Goal: Task Accomplishment & Management: Complete application form

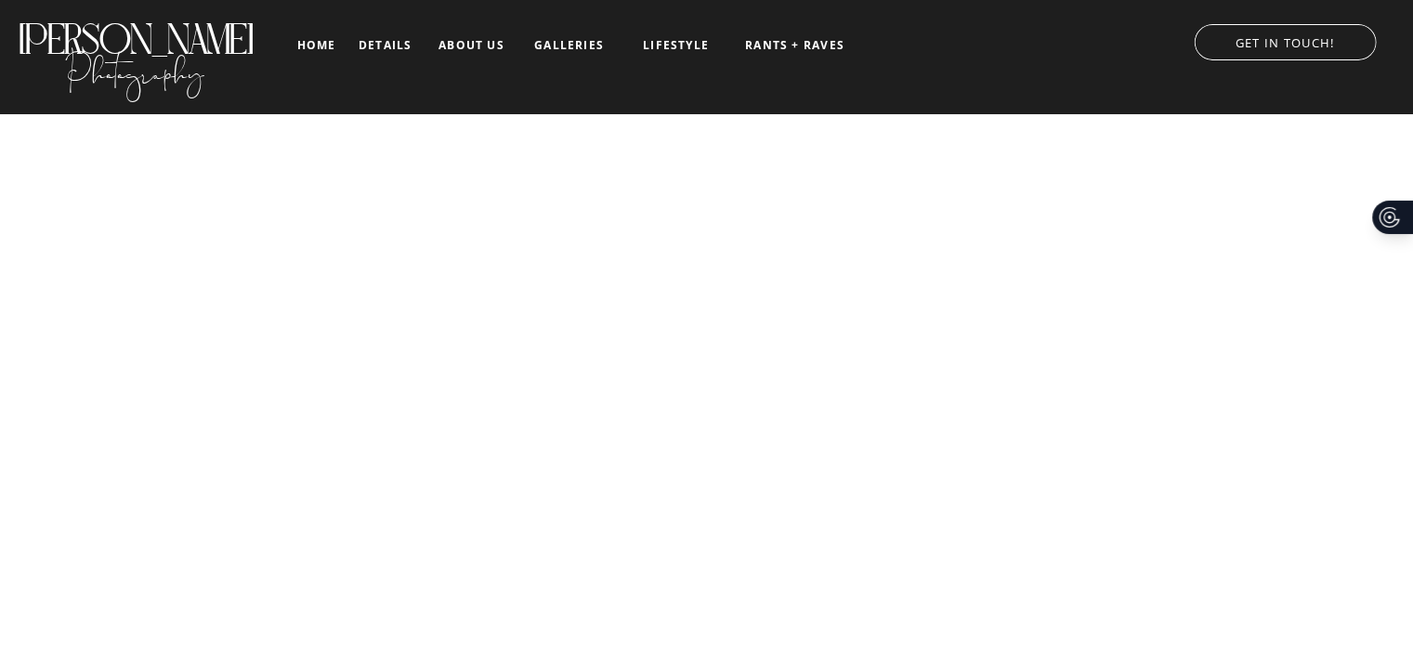
click at [576, 41] on nav "galleries" at bounding box center [569, 45] width 77 height 13
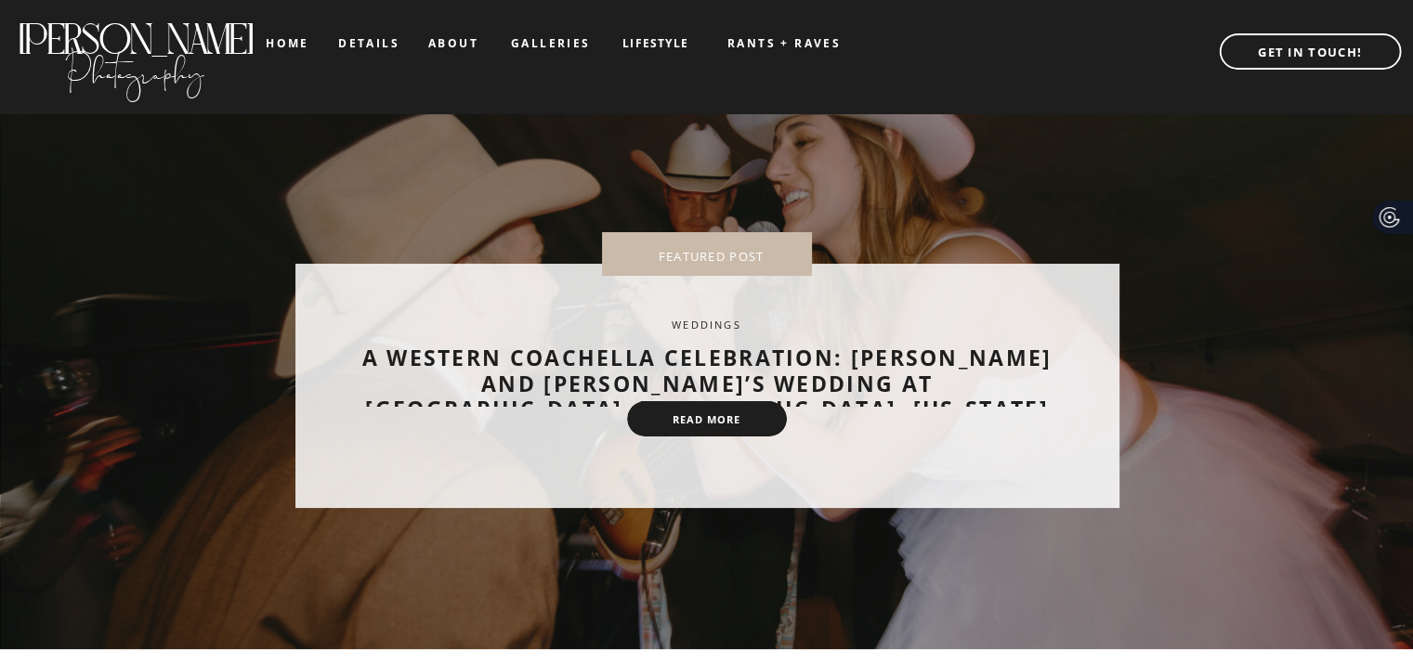
click at [349, 48] on nav "details" at bounding box center [368, 42] width 61 height 11
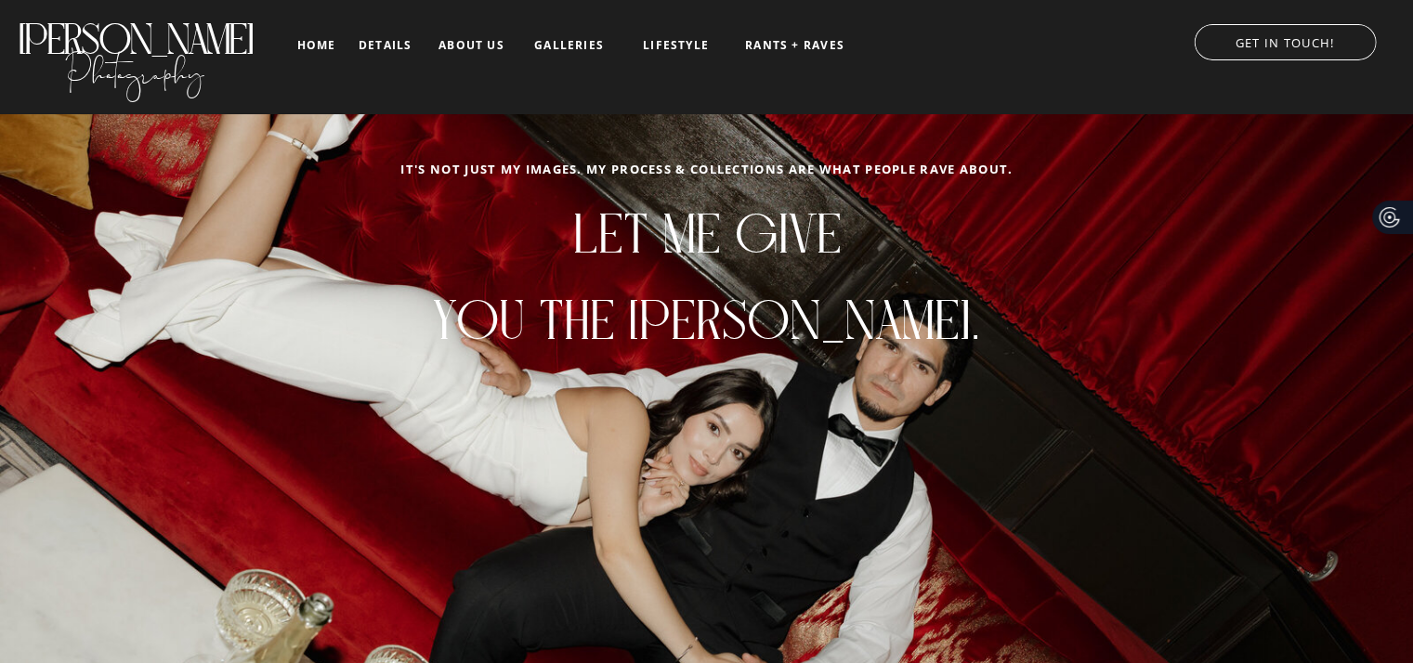
click at [1295, 48] on p "GET IN TOUCH!" at bounding box center [1284, 40] width 219 height 19
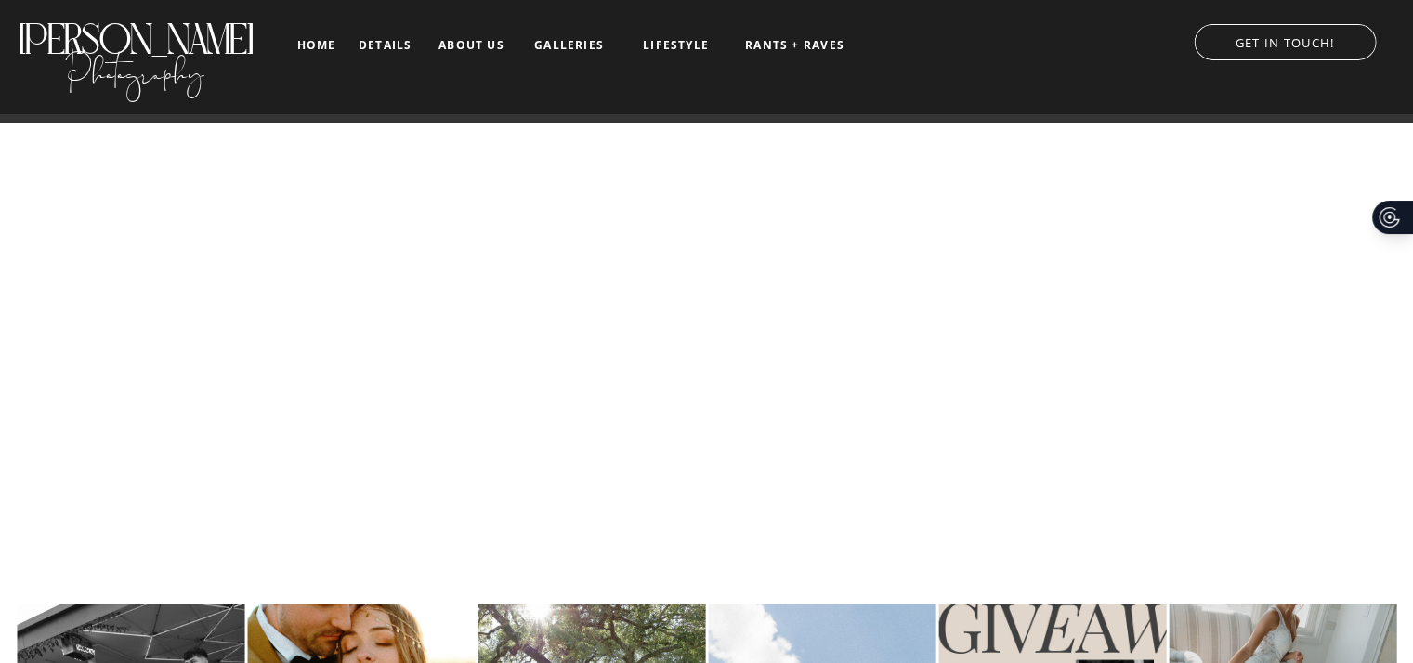
scroll to position [1695, 0]
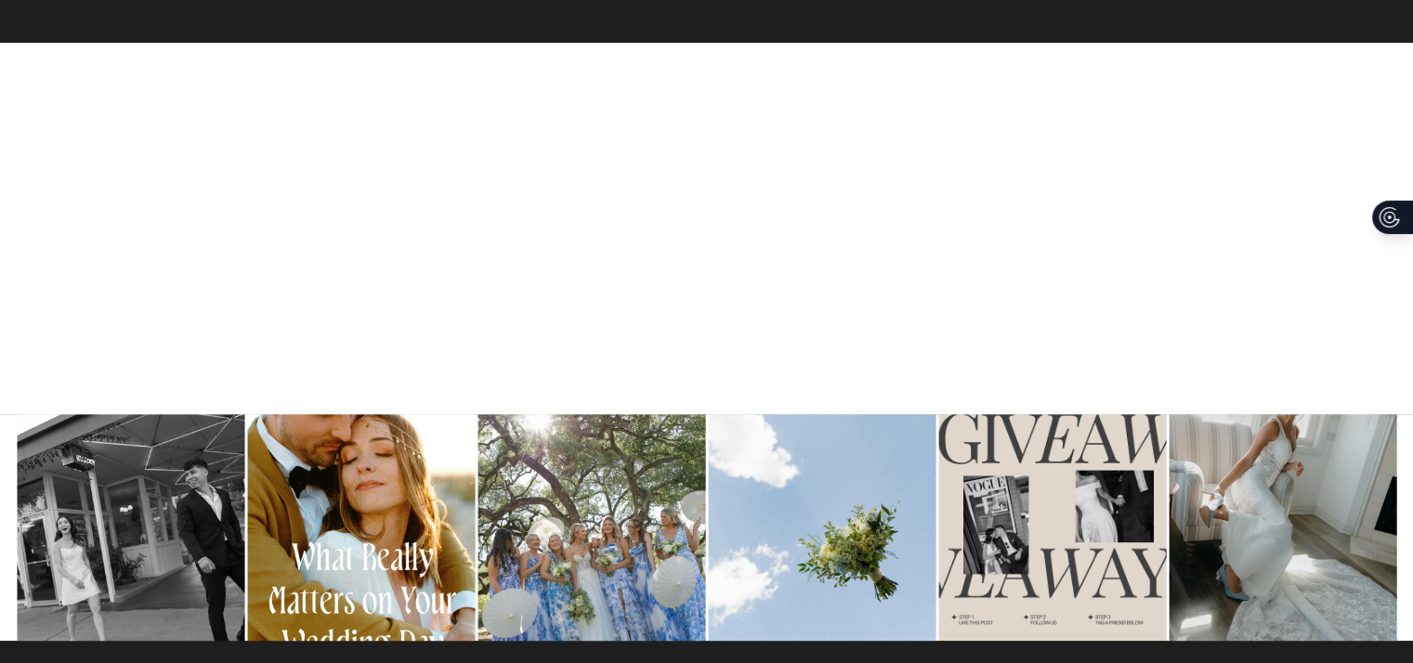
scroll to position [1363, 0]
